Goal: Task Accomplishment & Management: Manage account settings

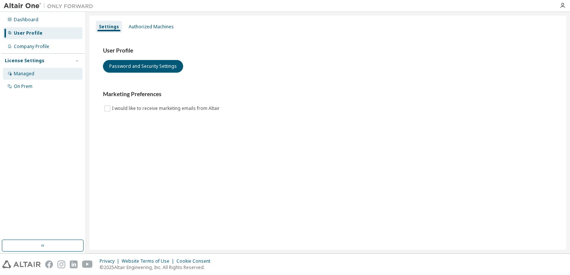
click at [47, 74] on div "Managed" at bounding box center [42, 74] width 79 height 12
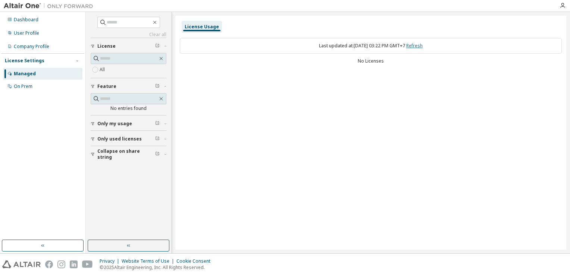
click at [419, 45] on link "Refresh" at bounding box center [414, 45] width 16 height 6
click at [19, 2] on img at bounding box center [50, 5] width 93 height 7
